Goal: Browse casually: Explore the website without a specific task or goal

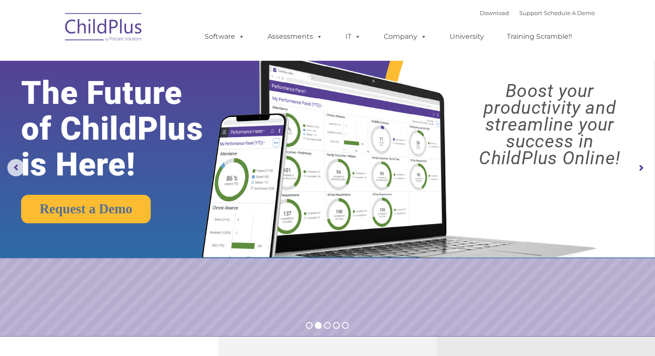
select select "MEDIUM"
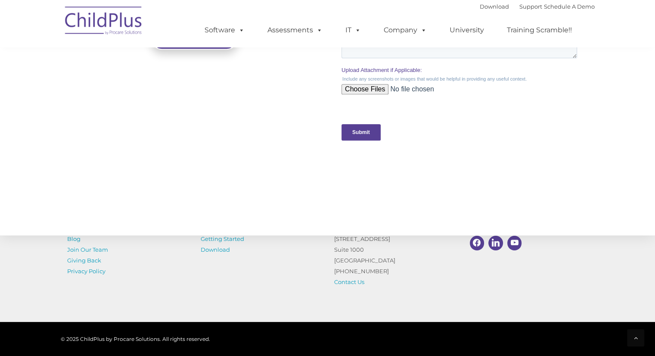
scroll to position [912, 0]
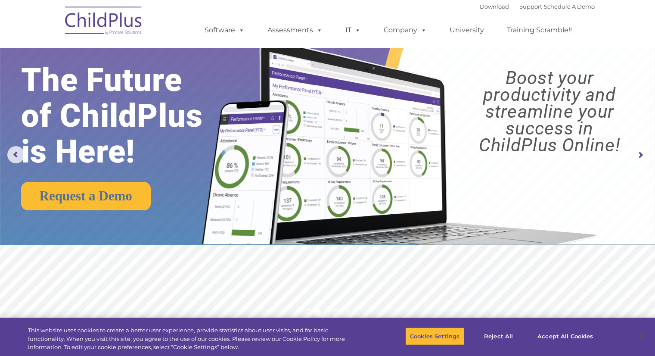
click at [642, 155] on rs-arrow at bounding box center [640, 154] width 17 height 17
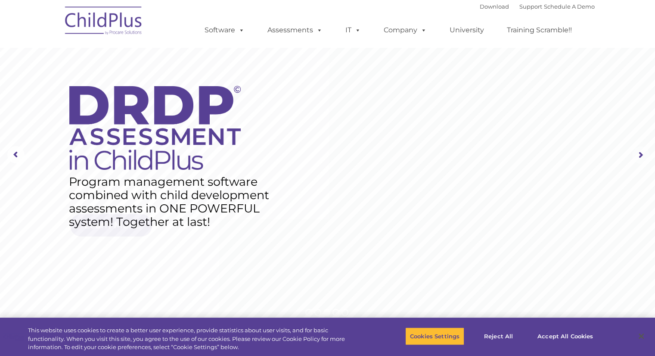
click at [642, 155] on rs-arrow at bounding box center [640, 154] width 17 height 17
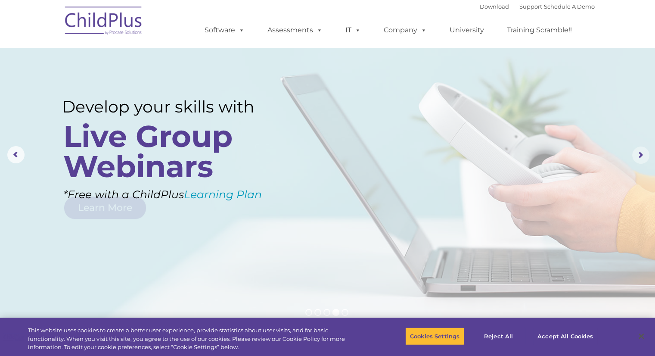
click at [642, 155] on rs-arrow at bounding box center [640, 154] width 17 height 17
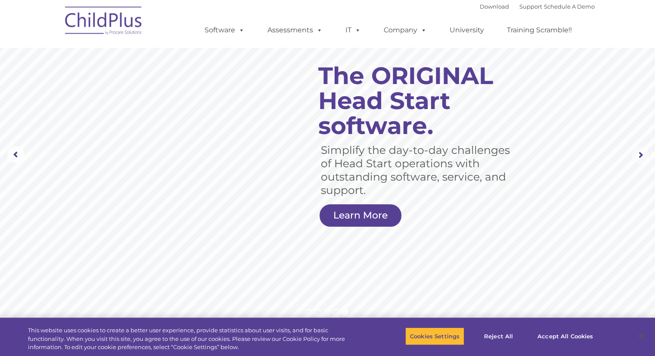
click at [642, 155] on rs-arrow at bounding box center [640, 154] width 17 height 17
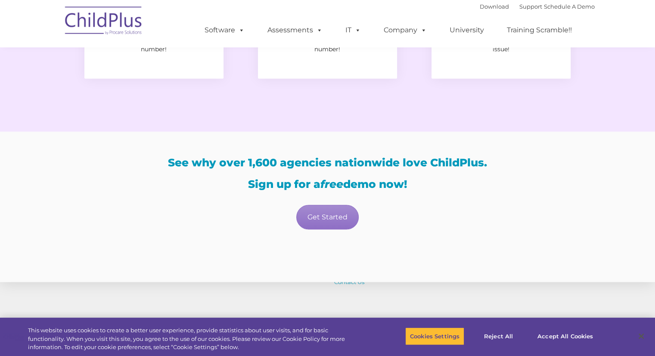
scroll to position [1524, 0]
